Goal: Task Accomplishment & Management: Complete application form

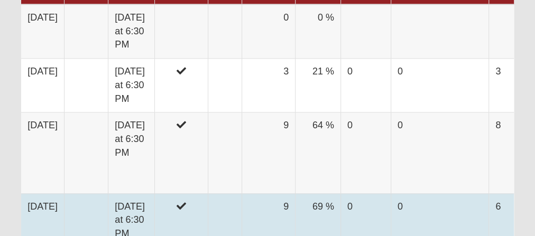
scroll to position [592, 0]
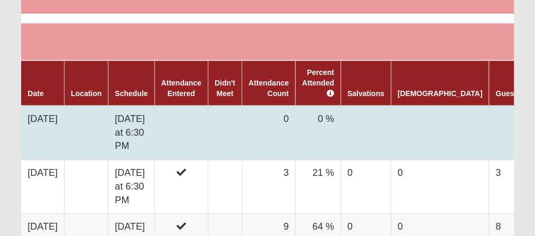
click at [185, 112] on td at bounding box center [180, 133] width 53 height 54
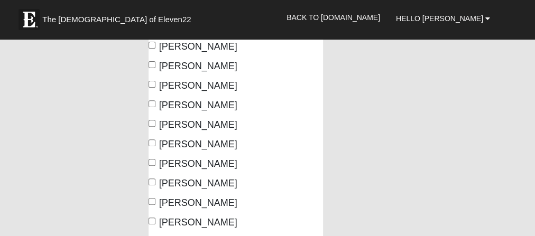
scroll to position [169, 0]
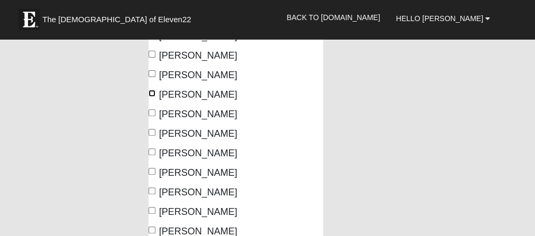
click at [149, 90] on input "[PERSON_NAME]" at bounding box center [152, 93] width 7 height 7
checkbox input "true"
click at [152, 112] on input "[PERSON_NAME]" at bounding box center [152, 112] width 7 height 7
checkbox input "true"
click at [152, 131] on input "[PERSON_NAME]" at bounding box center [152, 132] width 7 height 7
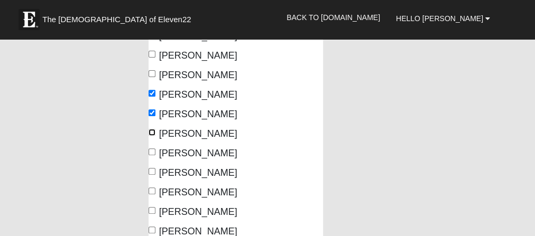
checkbox input "true"
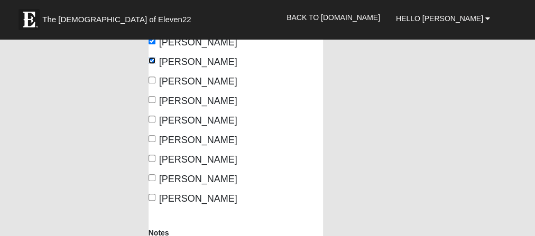
scroll to position [254, 0]
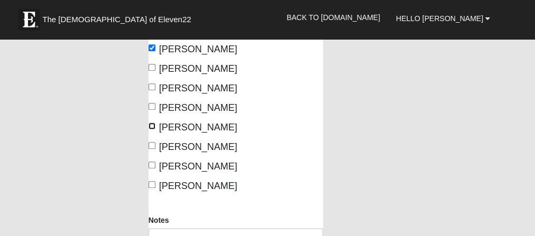
click at [151, 130] on input "[PERSON_NAME]" at bounding box center [152, 126] width 7 height 7
checkbox input "true"
click at [150, 110] on input "[PERSON_NAME]" at bounding box center [152, 106] width 7 height 7
checkbox input "true"
click at [150, 149] on input "[PERSON_NAME]" at bounding box center [152, 145] width 7 height 7
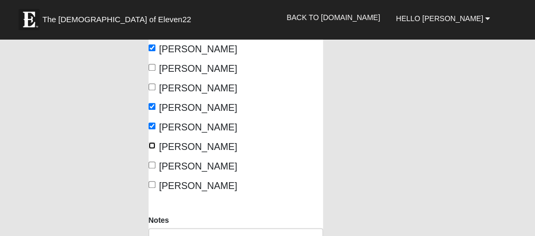
checkbox input "true"
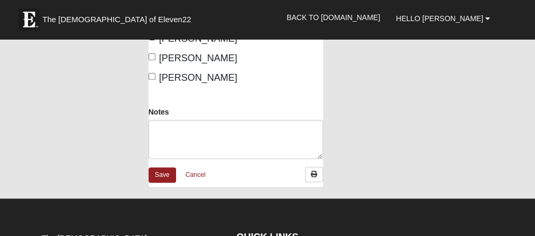
scroll to position [381, 0]
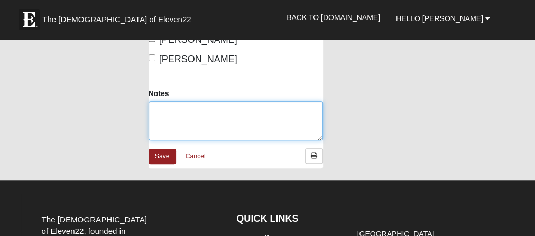
click at [176, 141] on textarea "Notes" at bounding box center [236, 121] width 175 height 39
type textarea "j"
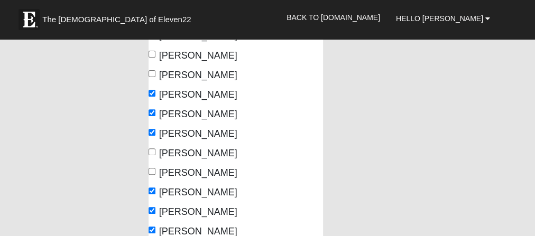
scroll to position [0, 0]
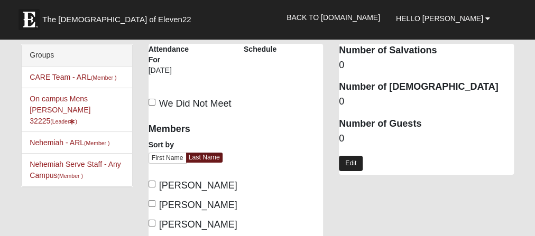
type textarea "[PERSON_NAME], [PERSON_NAME], [PERSON_NAME], [PERSON_NAME], [PERSON_NAME], [PER…"
click at [352, 164] on link "Edit" at bounding box center [351, 163] width 24 height 15
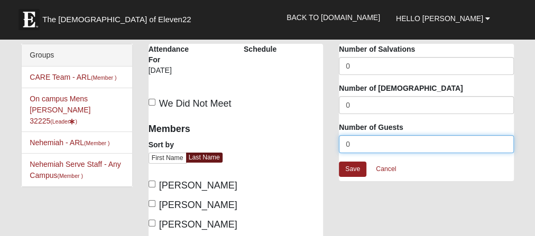
drag, startPoint x: 365, startPoint y: 144, endPoint x: 334, endPoint y: 144, distance: 30.7
click at [334, 144] on div "Attendance Occurrence Attributes Number of Salvations 0 Number of [DEMOGRAPHIC_…" at bounding box center [426, 118] width 191 height 148
type input "7"
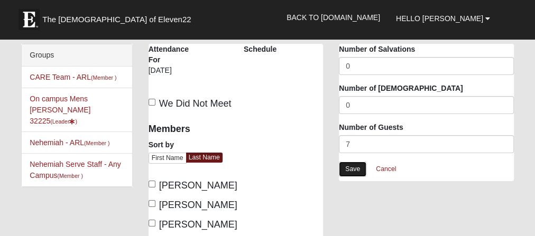
click at [354, 170] on link "Save" at bounding box center [353, 169] width 28 height 15
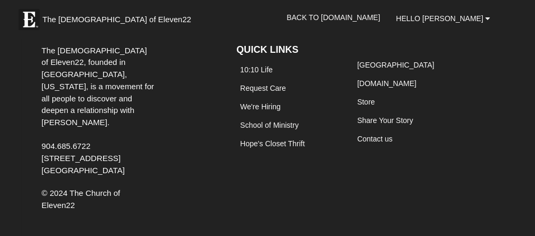
scroll to position [423, 0]
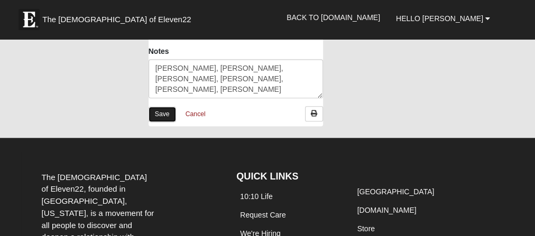
click at [159, 122] on link "Save" at bounding box center [163, 114] width 28 height 15
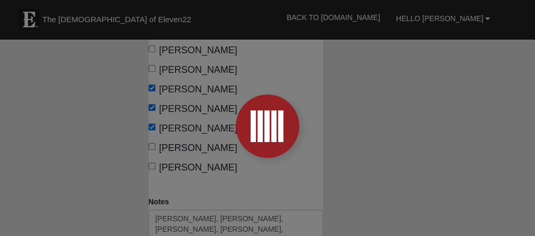
scroll to position [254, 0]
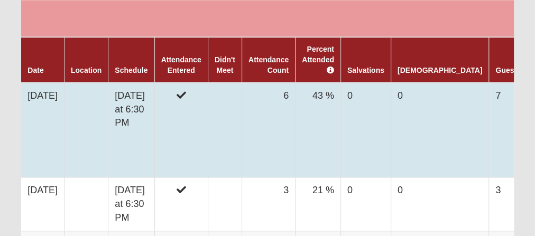
scroll to position [635, 0]
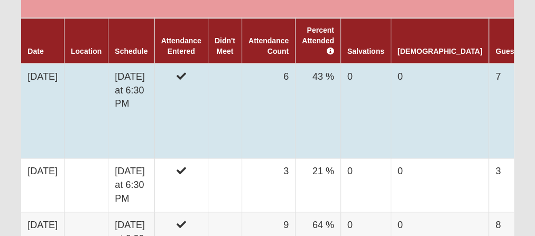
click at [57, 75] on td "[DATE]" at bounding box center [42, 110] width 43 height 95
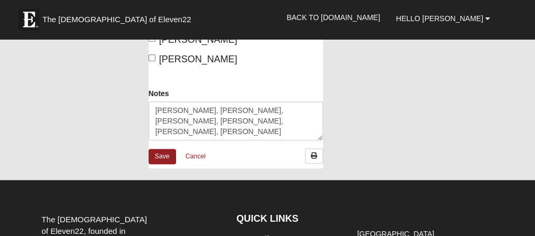
scroll to position [423, 0]
